Goal: Navigation & Orientation: Find specific page/section

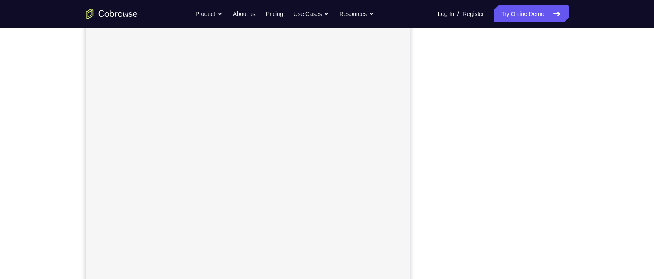
scroll to position [115, 0]
click at [606, 187] on div "Your Support Agent Your Customer Web iOS Android Next Steps We’d be happy to gi…" at bounding box center [327, 197] width 654 height 569
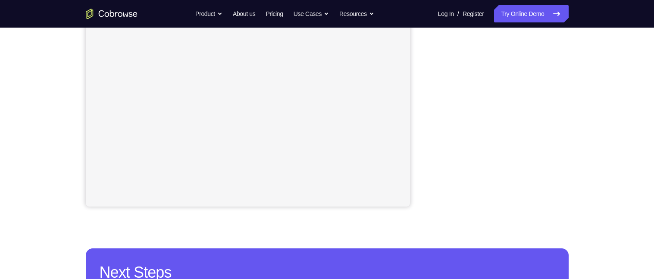
scroll to position [194, 0]
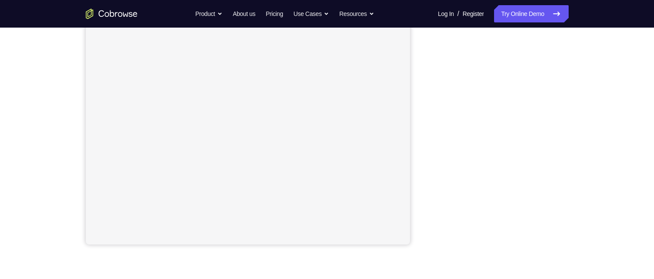
click at [615, 190] on div "Your Support Agent Your Customer Web iOS Android Next Steps We’d be happy to gi…" at bounding box center [327, 155] width 654 height 569
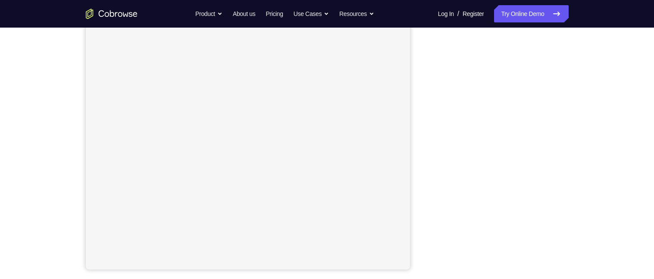
scroll to position [134, 0]
click at [613, 177] on div "Your Support Agent Your Customer Web iOS Android Next Steps We’d be happy to gi…" at bounding box center [327, 214] width 654 height 569
click at [575, 176] on div "Your Support Agent Your Customer Web iOS Android Next Steps We’d be happy to gi…" at bounding box center [327, 231] width 552 height 569
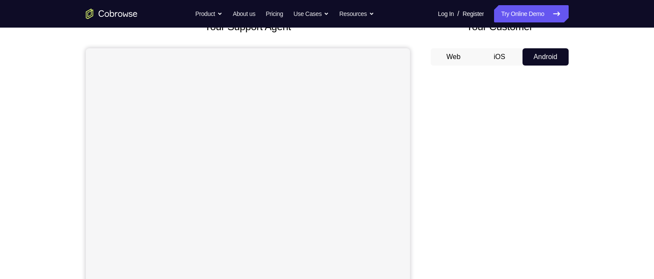
click at [579, 188] on div "Your Support Agent Your Customer Web iOS Android Next Steps We’d be happy to gi…" at bounding box center [327, 248] width 552 height 569
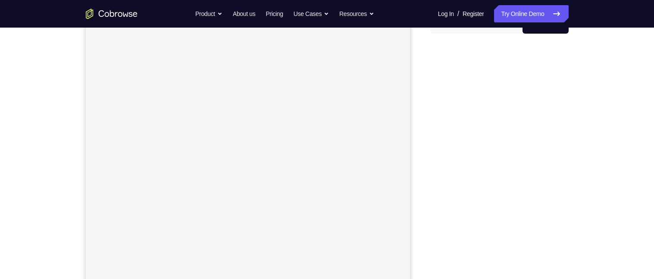
scroll to position [57, 0]
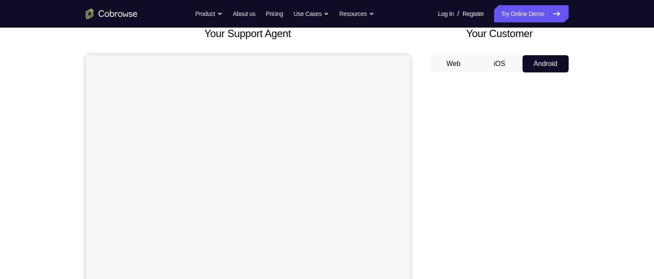
click at [603, 198] on div "Your Support Agent Your Customer Web iOS Android Next Steps We’d be happy to gi…" at bounding box center [327, 255] width 654 height 569
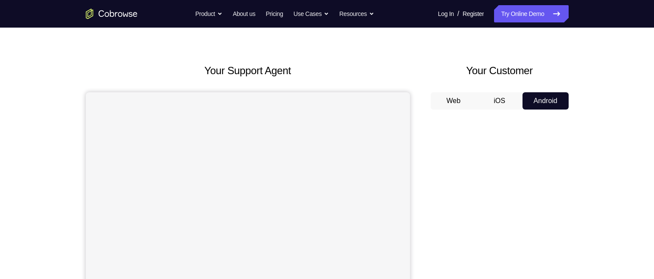
scroll to position [19, 0]
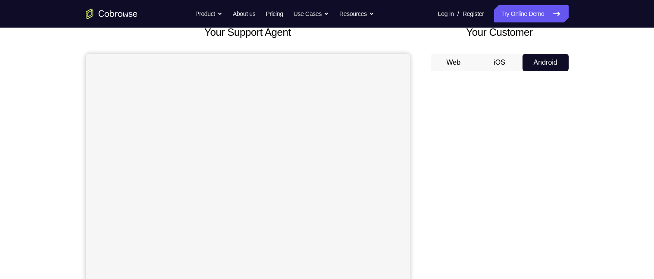
scroll to position [0, 0]
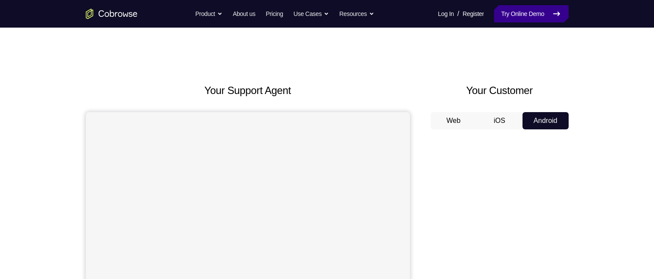
click at [539, 16] on link "Try Online Demo" at bounding box center [531, 13] width 74 height 17
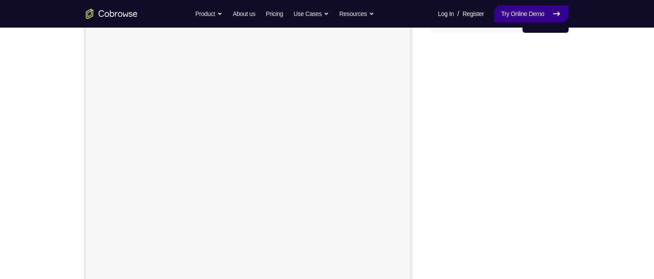
scroll to position [158, 0]
